Goal: Task Accomplishment & Management: Use online tool/utility

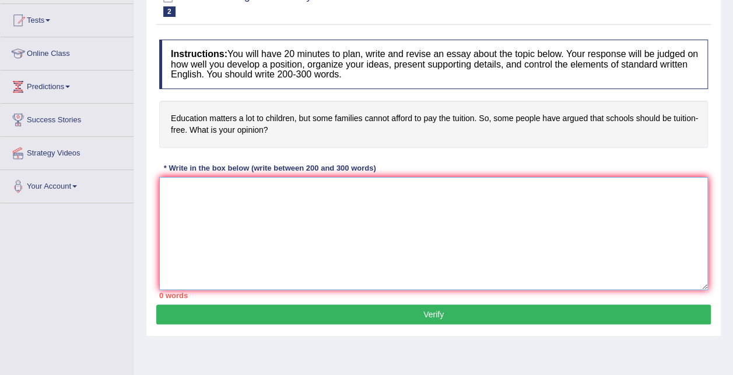
click at [301, 243] on textarea at bounding box center [433, 233] width 549 height 113
paste textarea "As the adage goes, knowledge is power. Some families cannot afford to pay the t…"
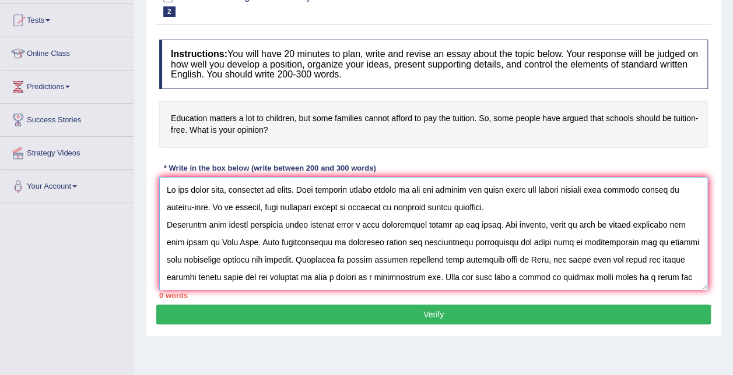
scroll to position [203, 0]
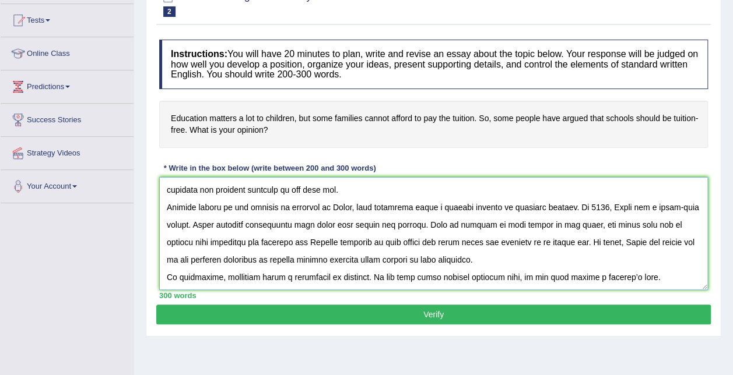
click at [417, 226] on textarea at bounding box center [433, 233] width 549 height 113
click at [656, 244] on textarea at bounding box center [433, 233] width 549 height 113
type textarea "As the adage goes, knowledge is power. Some families cannot afford to pay the t…"
click at [318, 221] on textarea at bounding box center [433, 233] width 549 height 113
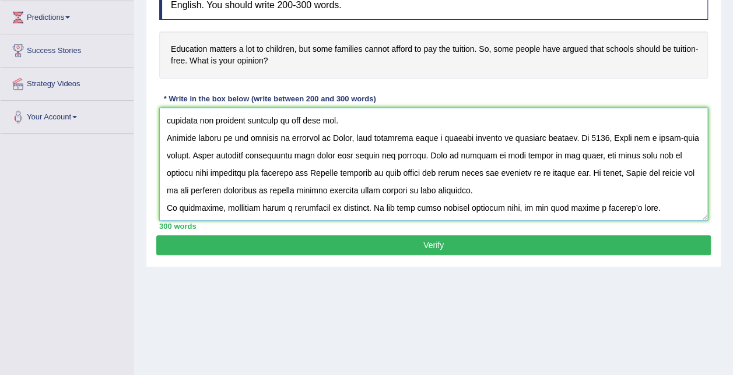
scroll to position [190, 0]
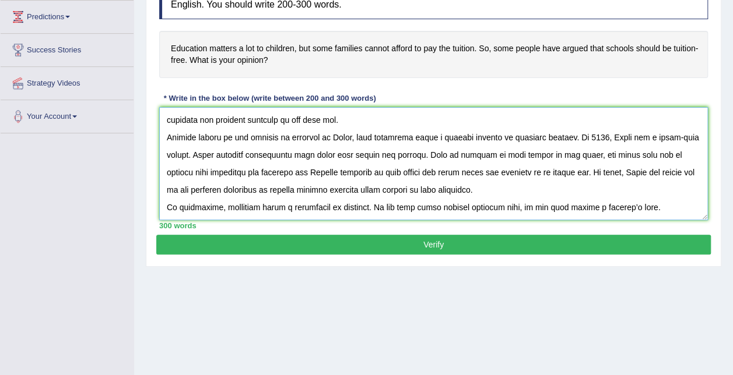
click at [655, 201] on textarea at bounding box center [433, 163] width 549 height 113
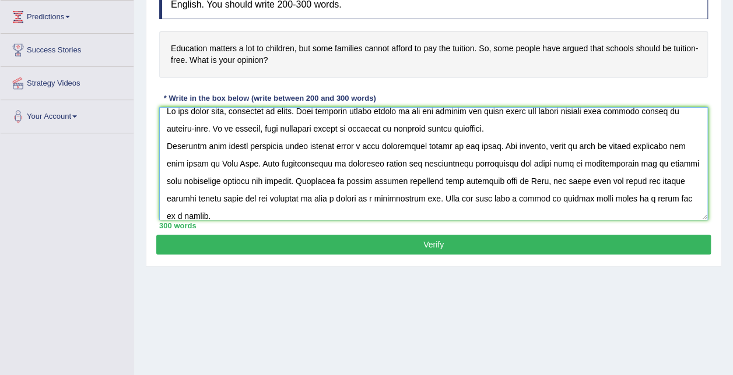
scroll to position [175, 0]
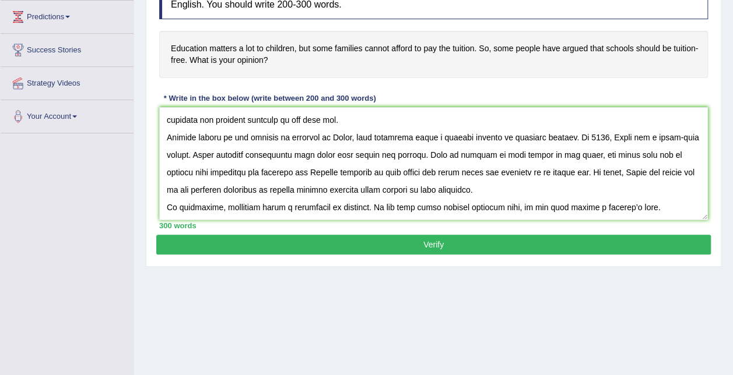
click at [556, 251] on button "Verify" at bounding box center [433, 245] width 554 height 20
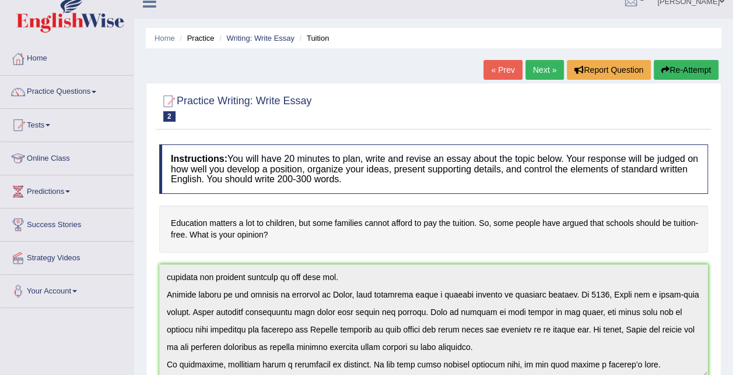
scroll to position [0, 0]
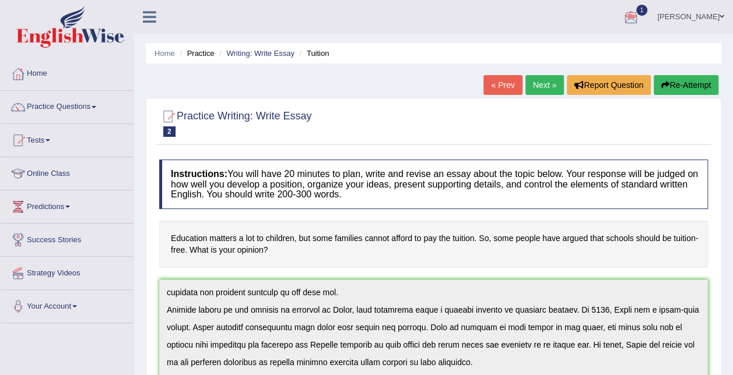
click at [705, 22] on link "Zoe Cheng" at bounding box center [690, 15] width 85 height 30
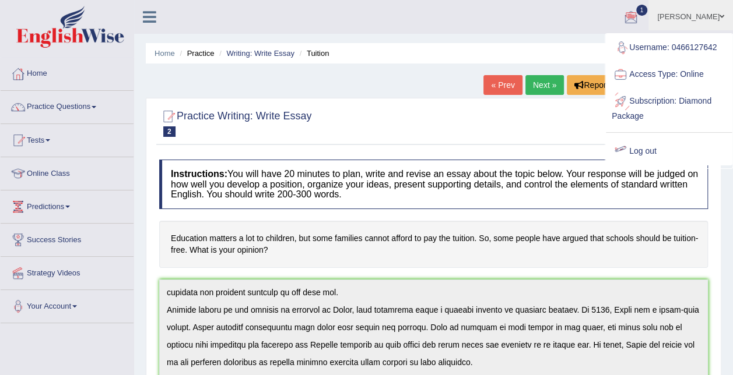
click at [638, 146] on link "Log out" at bounding box center [669, 151] width 126 height 27
